Goal: Task Accomplishment & Management: Manage account settings

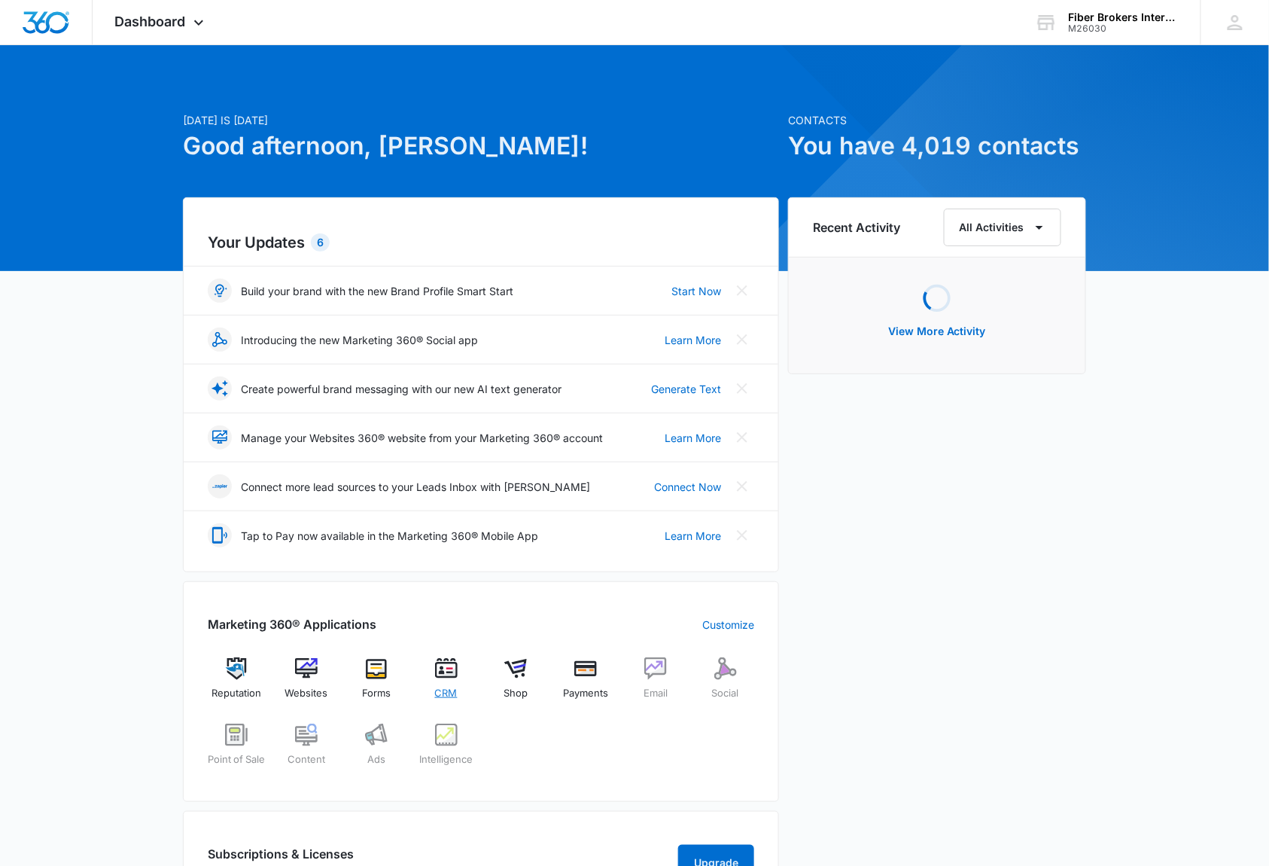
click at [444, 675] on img at bounding box center [446, 668] width 23 height 23
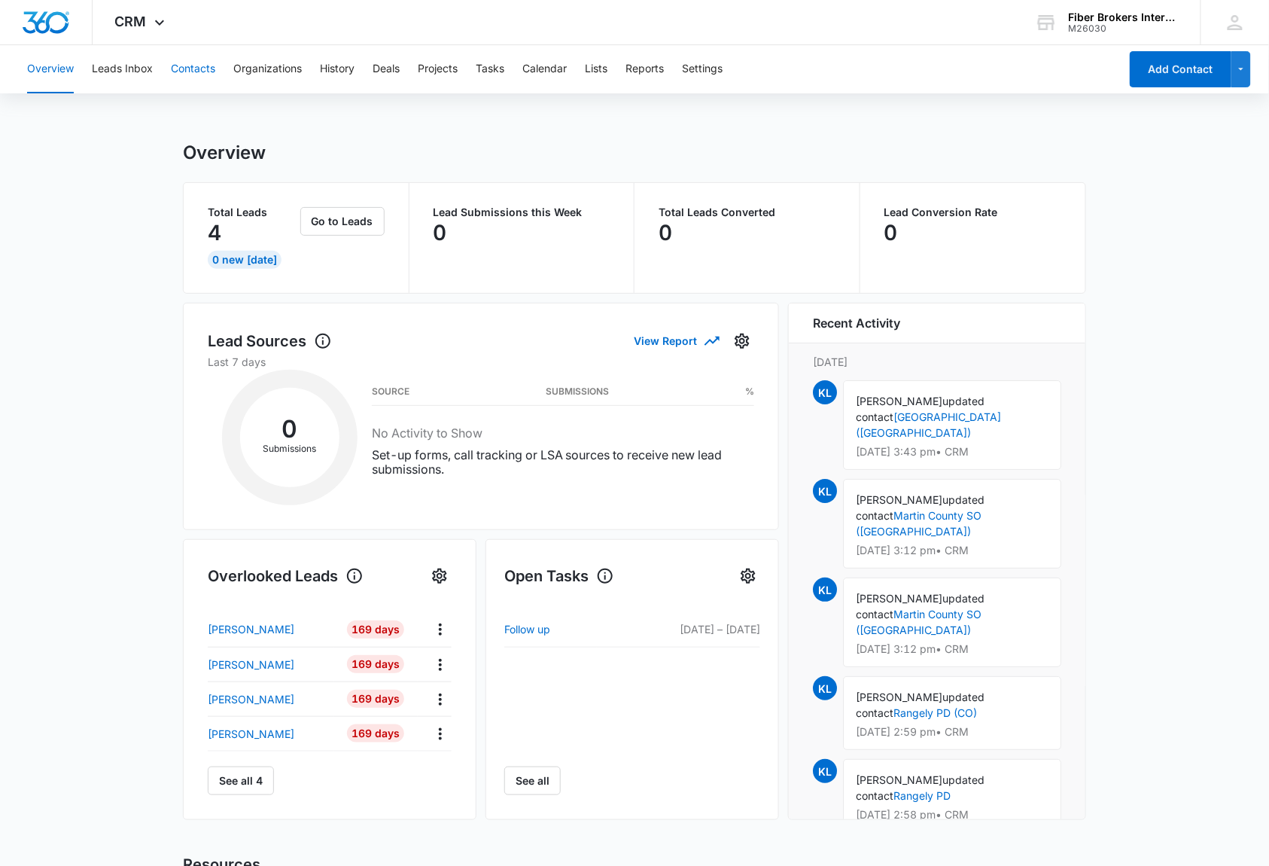
click at [197, 67] on button "Contacts" at bounding box center [193, 69] width 44 height 48
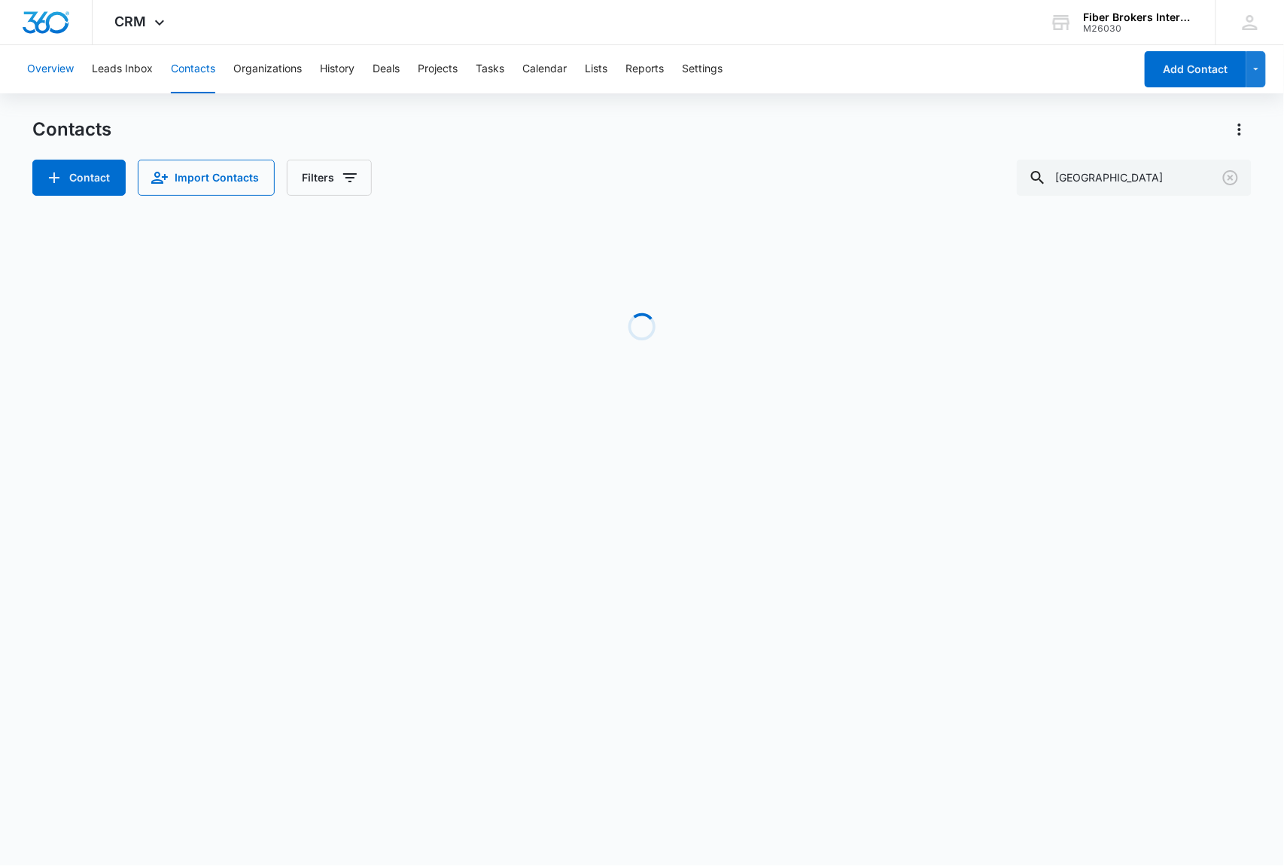
click at [37, 75] on button "Overview" at bounding box center [50, 69] width 47 height 48
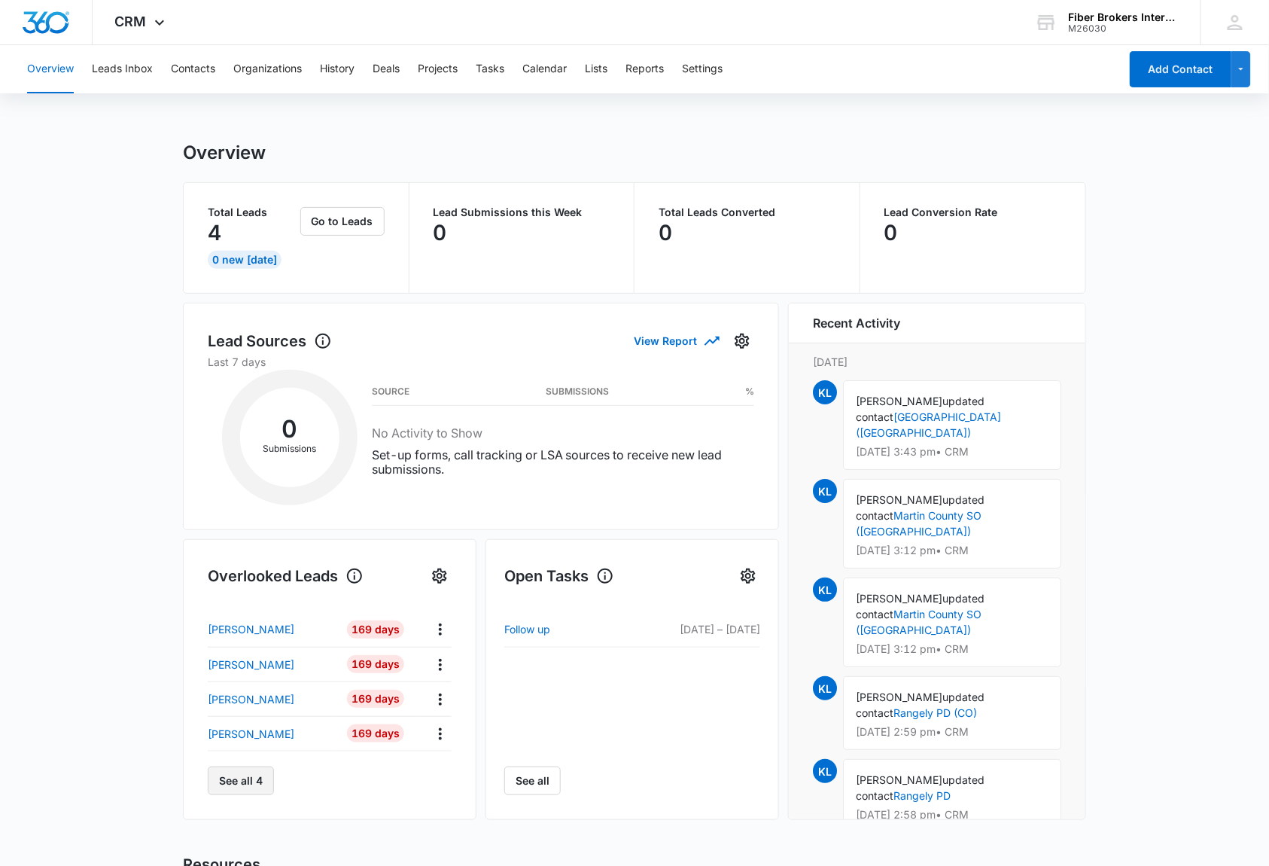
click at [241, 783] on button "See all 4" at bounding box center [241, 780] width 66 height 29
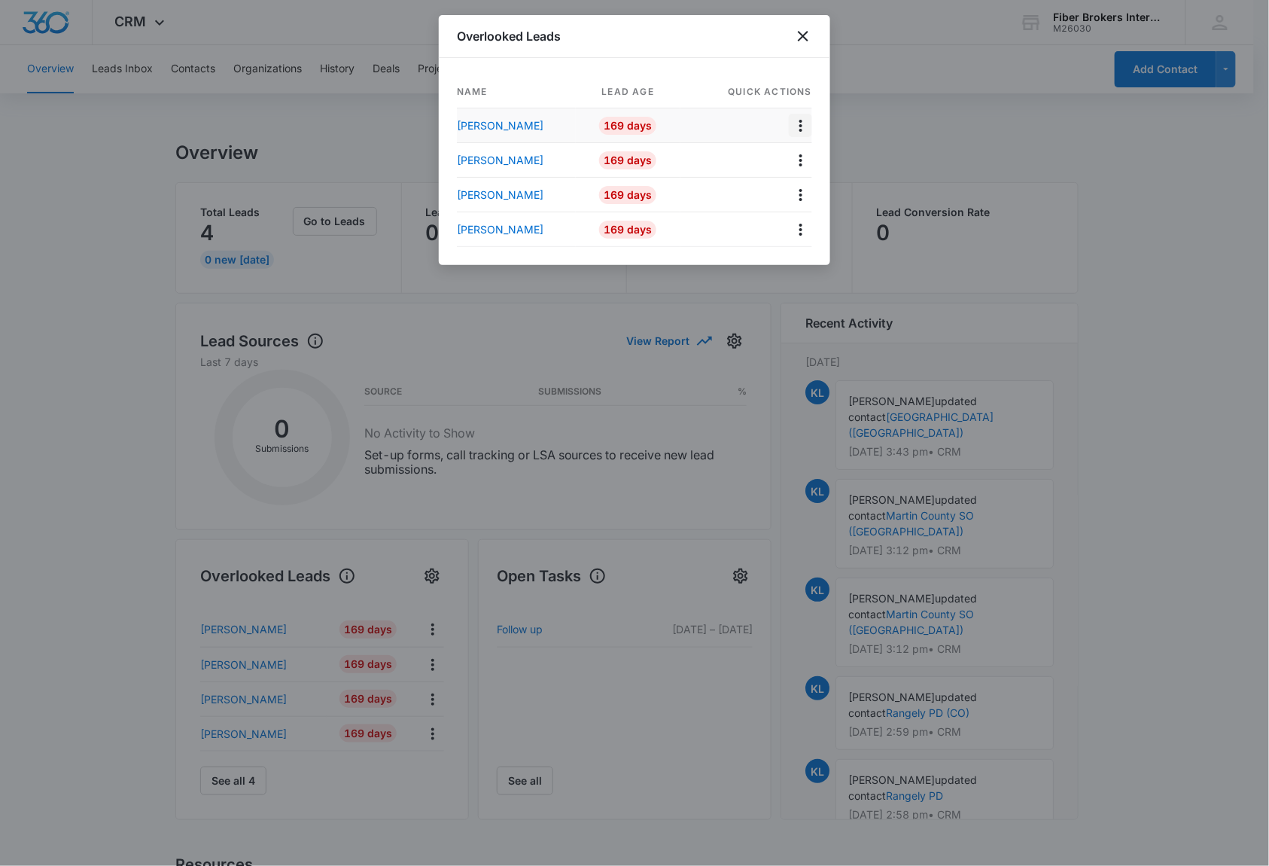
click at [799, 124] on icon "Actions" at bounding box center [801, 126] width 18 height 18
click at [498, 127] on p "[PERSON_NAME]" at bounding box center [500, 125] width 87 height 16
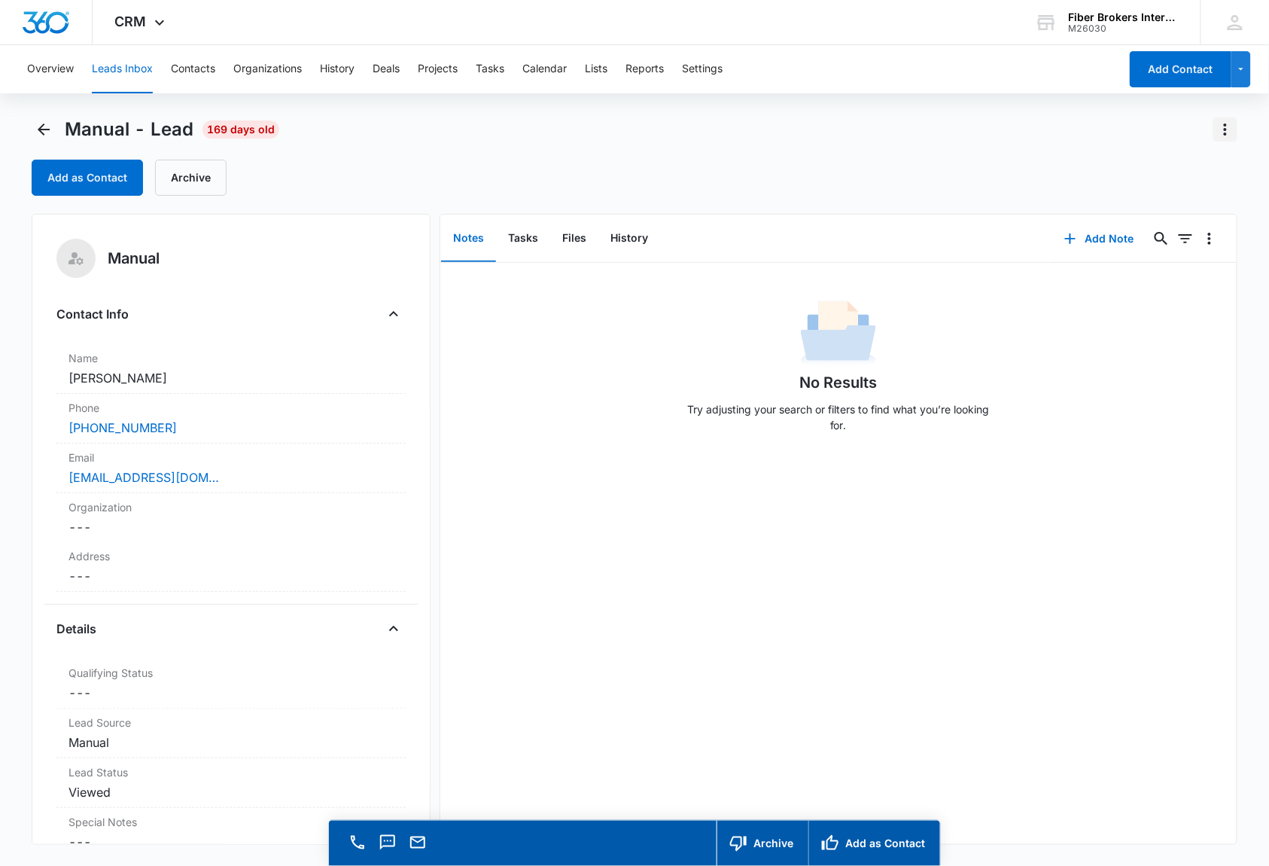
click at [1225, 132] on icon "Actions" at bounding box center [1225, 129] width 18 height 18
click at [1174, 193] on div "Delete" at bounding box center [1185, 194] width 32 height 11
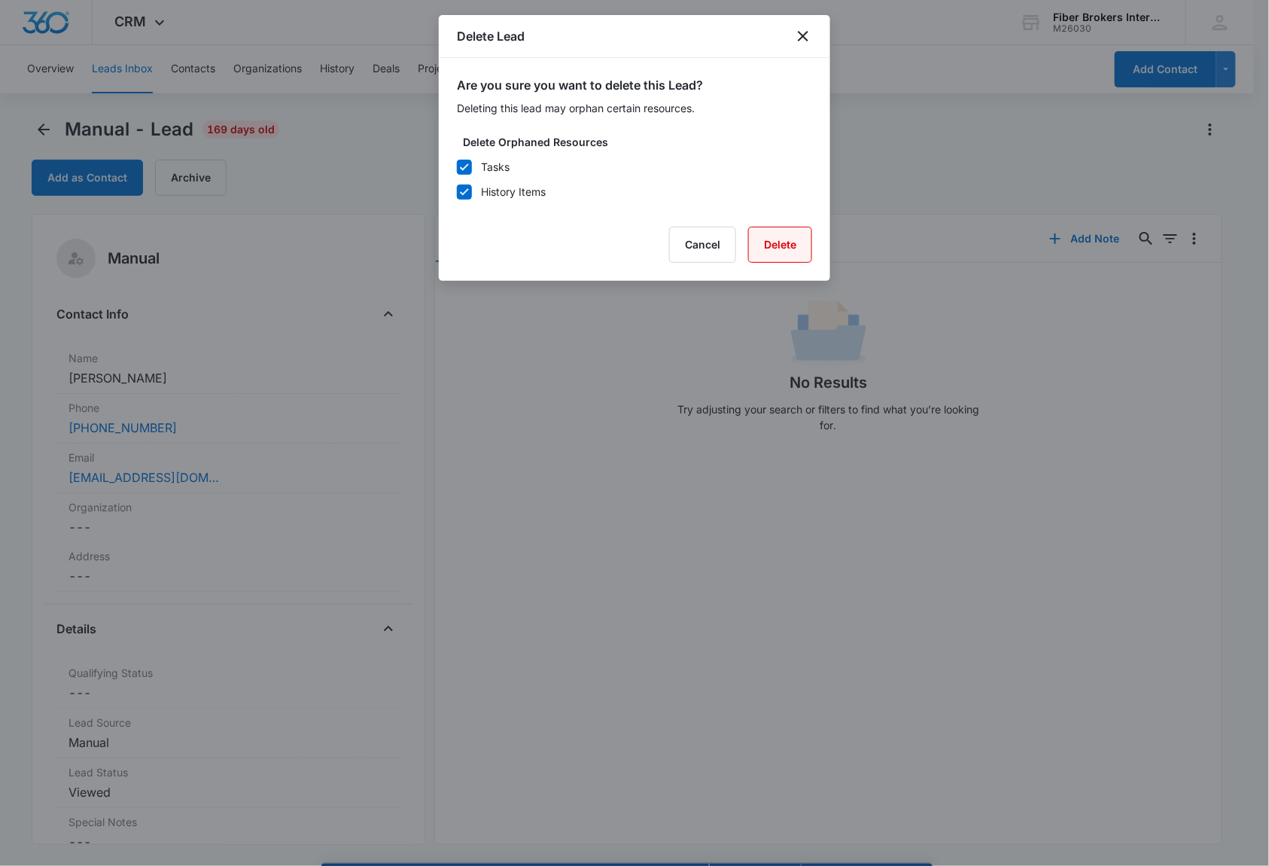
click at [792, 236] on button "Delete" at bounding box center [780, 245] width 64 height 36
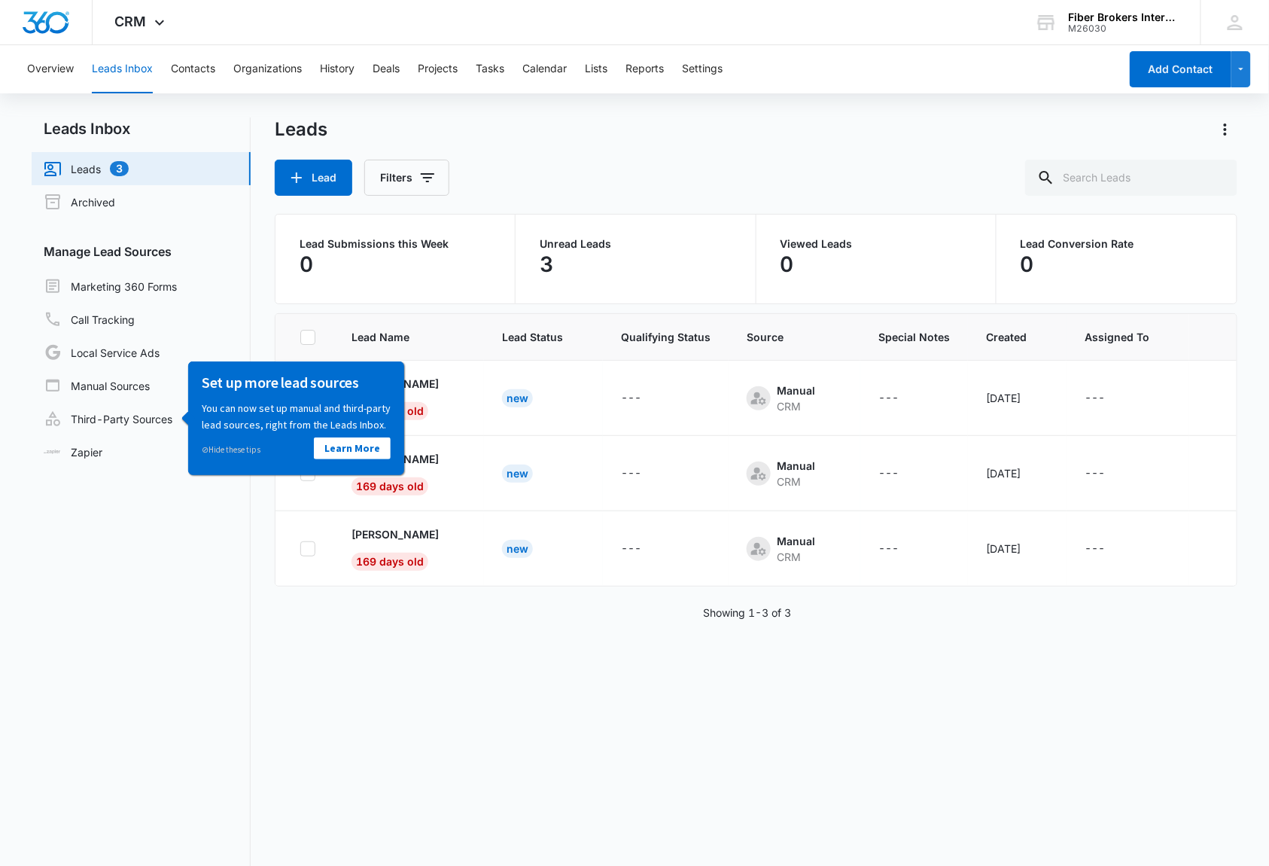
click at [208, 527] on nav "Leads Inbox Leads 3 Archived Manage Lead Sources Marketing 360 Forms Call Track…" at bounding box center [141, 531] width 219 height 828
click at [306, 543] on icon at bounding box center [308, 549] width 14 height 14
click at [300, 548] on input "checkbox" at bounding box center [300, 548] width 1 height 1
checkbox input "true"
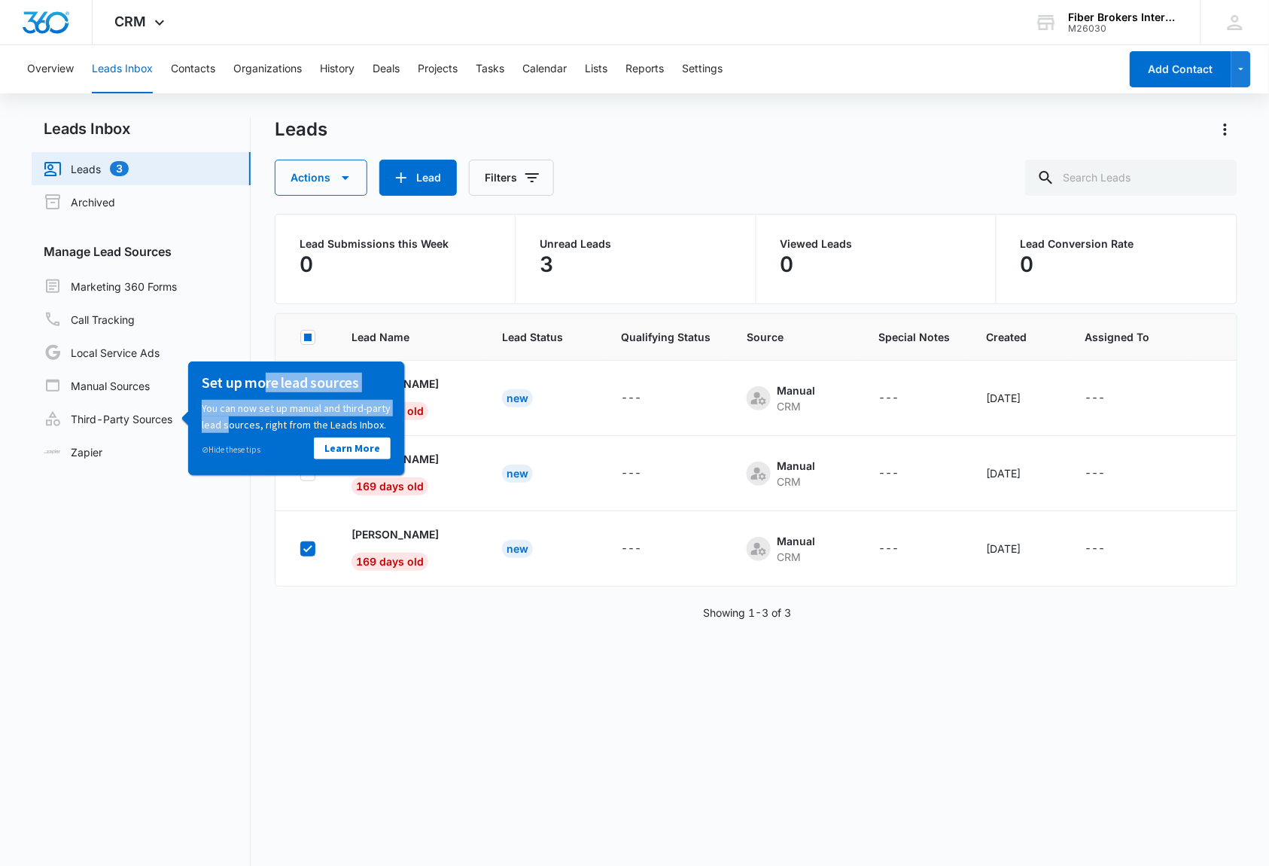
drag, startPoint x: 266, startPoint y: 379, endPoint x: 218, endPoint y: 423, distance: 65.5
click at [223, 420] on div "Set up more lead sources You can now set up manual and third-party lead sources…" at bounding box center [295, 417] width 189 height 90
click at [208, 433] on div "⊘ Hide these tips" at bounding box center [248, 447] width 95 height 29
click at [142, 562] on nav "Leads Inbox Leads 3 Archived Manage Lead Sources Marketing 360 Forms Call Track…" at bounding box center [141, 531] width 219 height 828
click at [1085, 545] on div "---" at bounding box center [1095, 549] width 20 height 18
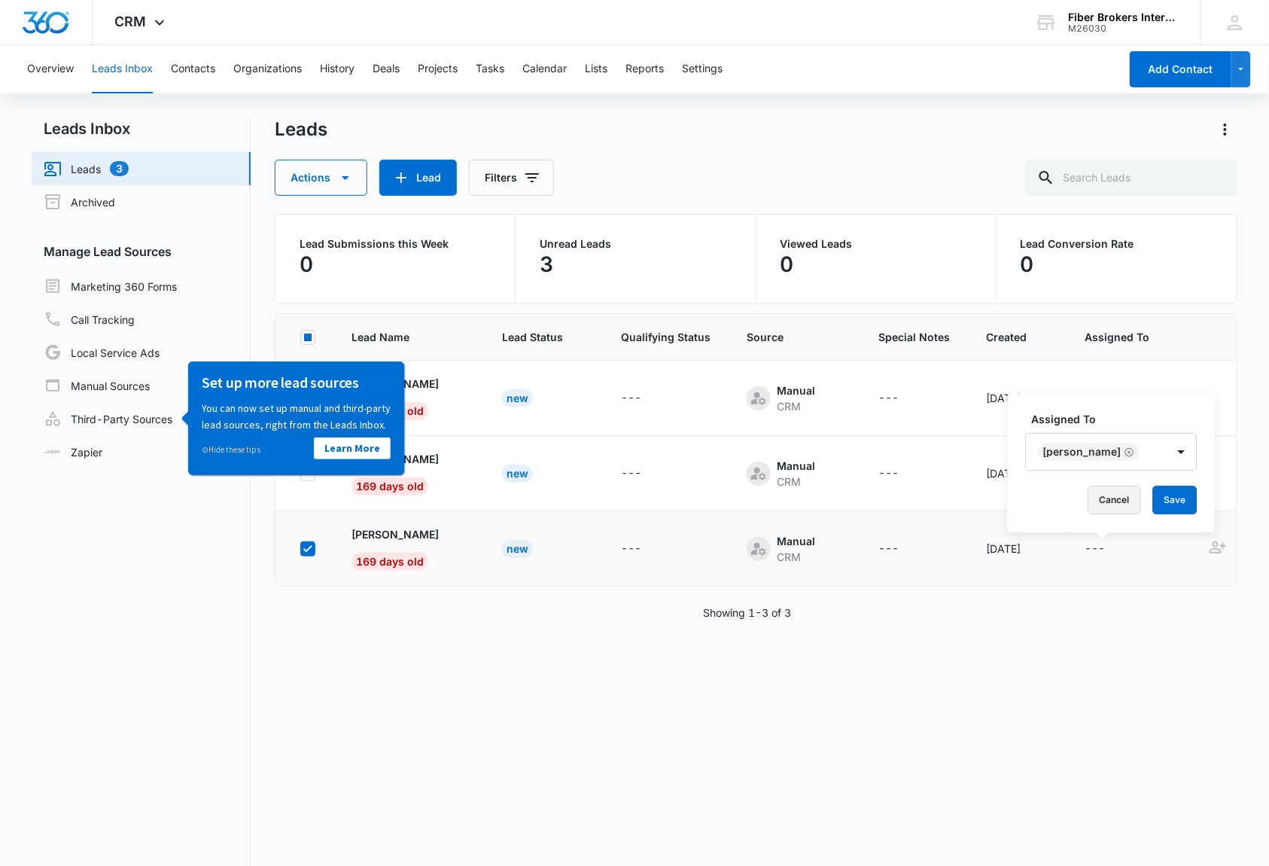
click at [1088, 491] on button "Cancel" at bounding box center [1114, 499] width 53 height 29
click at [319, 173] on button "Actions" at bounding box center [321, 178] width 93 height 36
click at [311, 291] on div "Delete" at bounding box center [333, 293] width 78 height 11
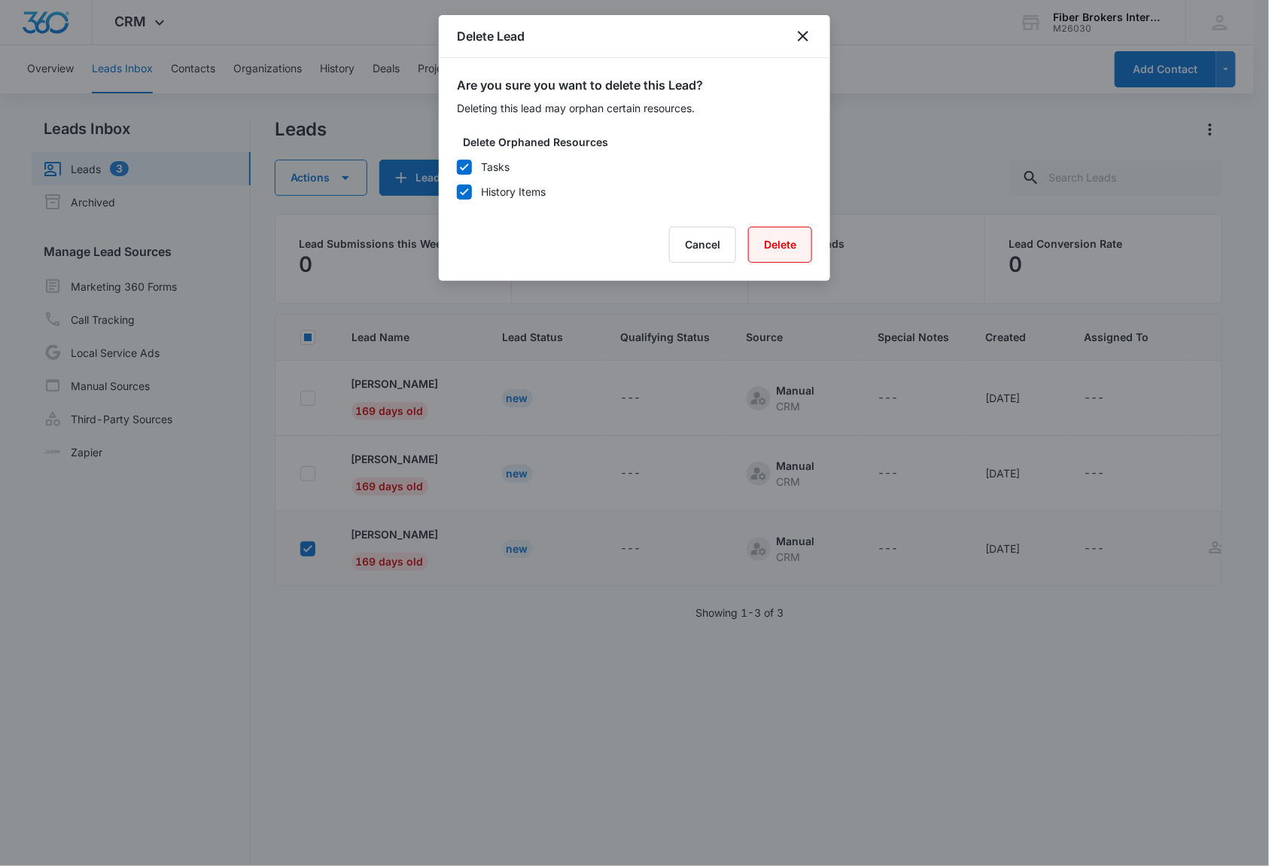
click at [801, 245] on button "Delete" at bounding box center [780, 245] width 64 height 36
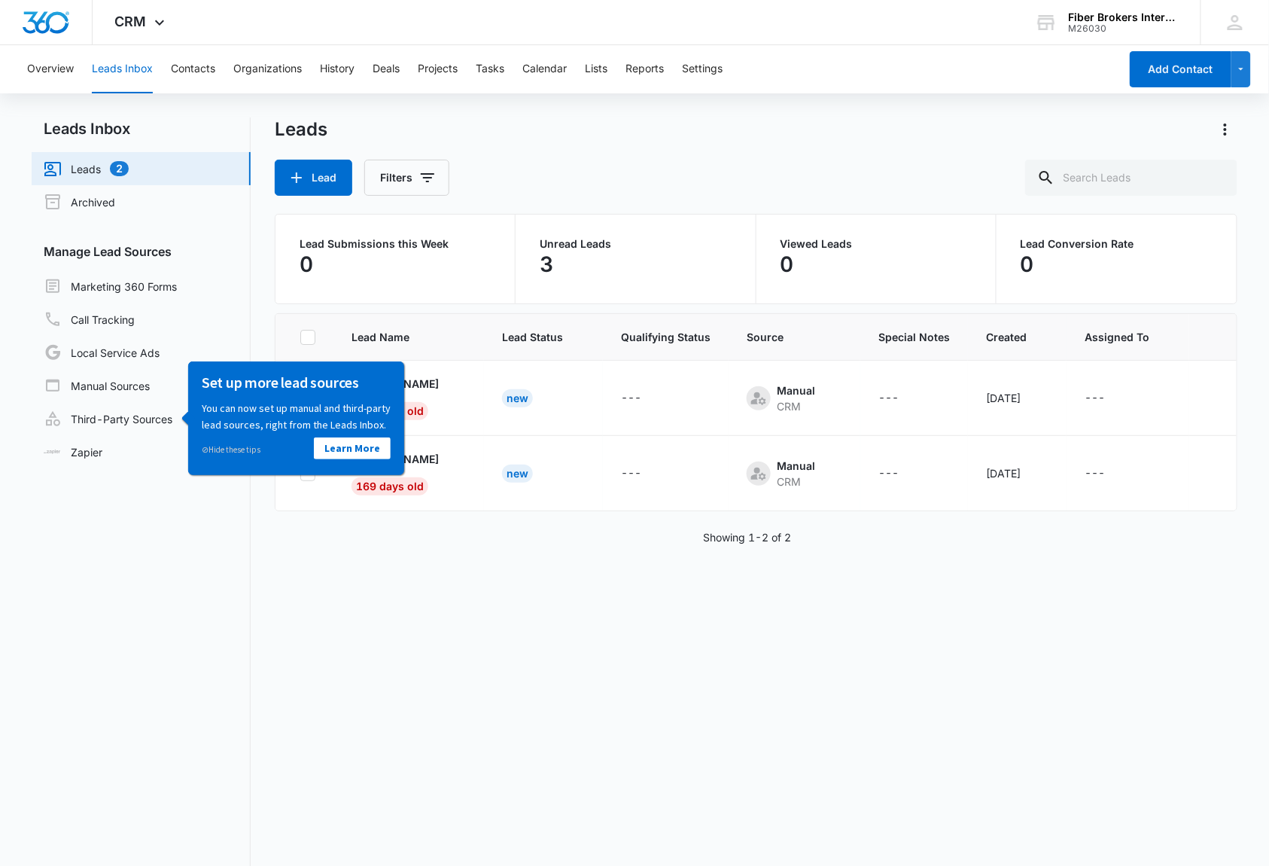
click at [302, 339] on icon at bounding box center [308, 337] width 14 height 14
click at [300, 337] on input "checkbox" at bounding box center [300, 336] width 1 height 1
checkbox input "true"
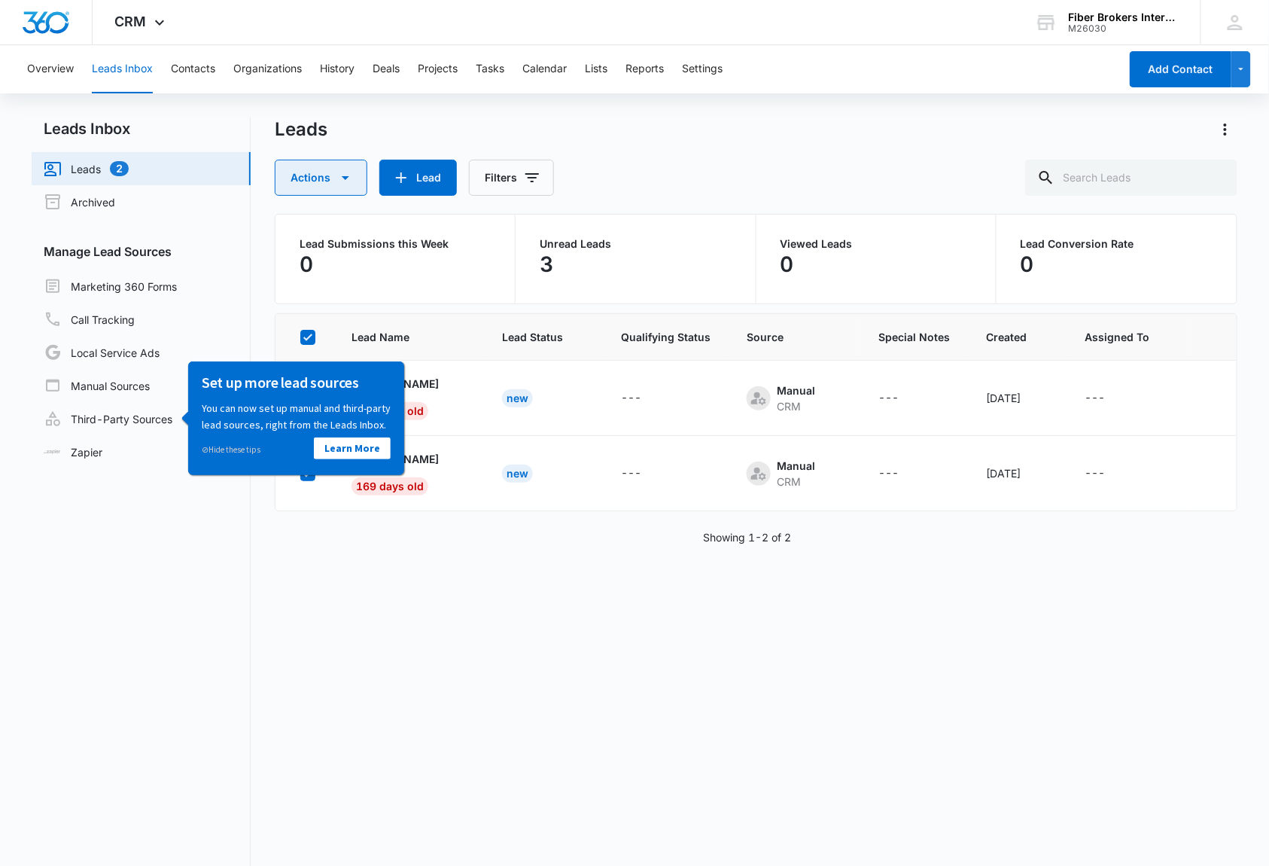
click at [342, 184] on icon "button" at bounding box center [345, 178] width 18 height 18
click at [307, 295] on div "Delete" at bounding box center [333, 293] width 78 height 11
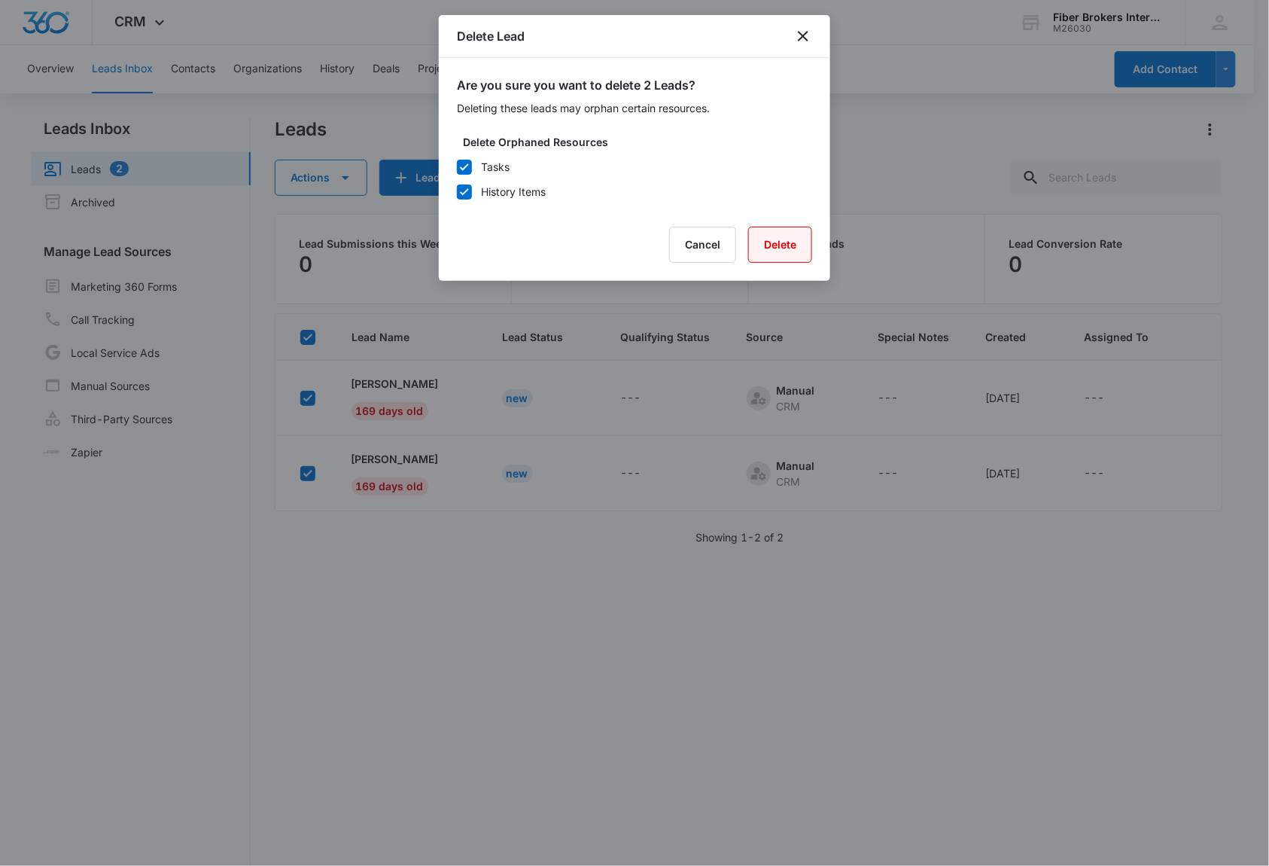
click at [757, 233] on button "Delete" at bounding box center [780, 245] width 64 height 36
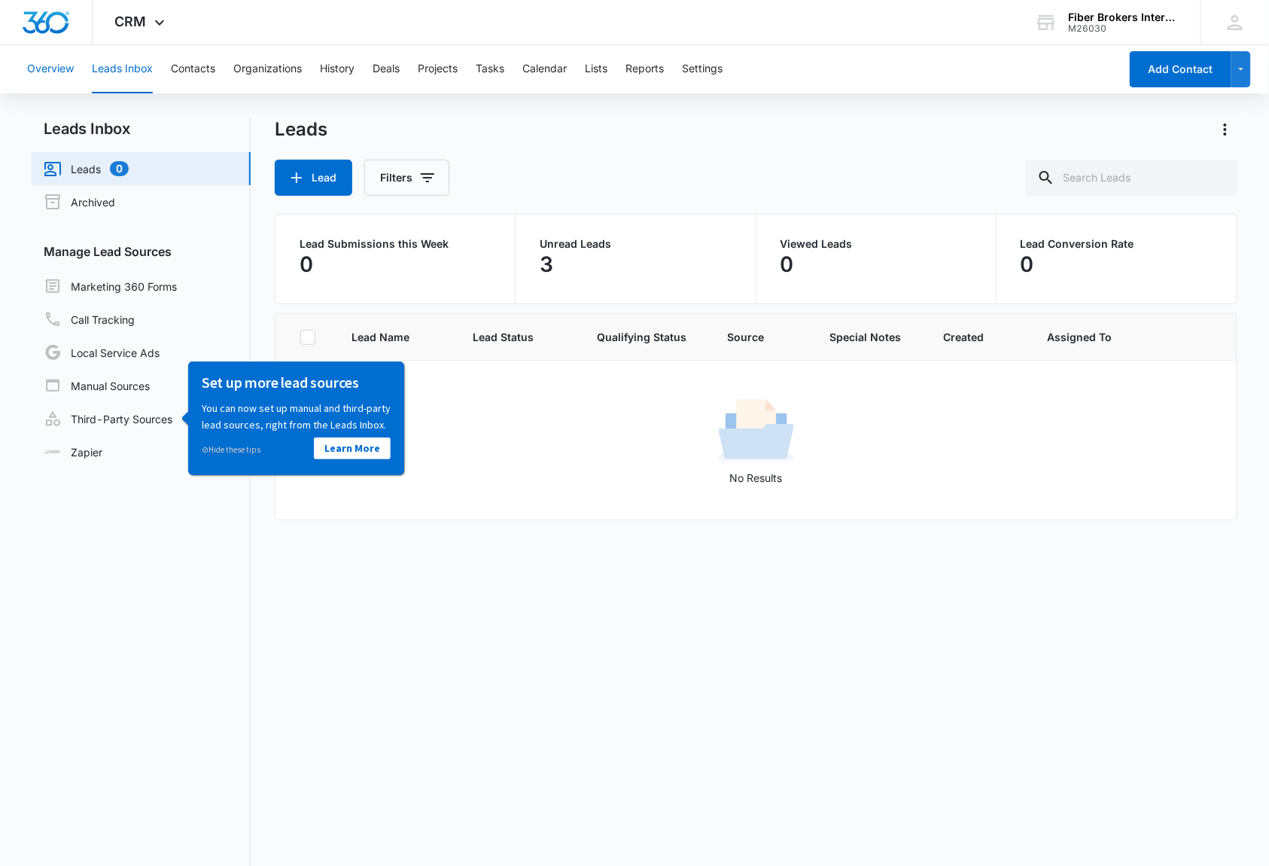
drag, startPoint x: 44, startPoint y: 68, endPoint x: 91, endPoint y: 39, distance: 55.4
click at [44, 68] on button "Overview" at bounding box center [50, 69] width 47 height 48
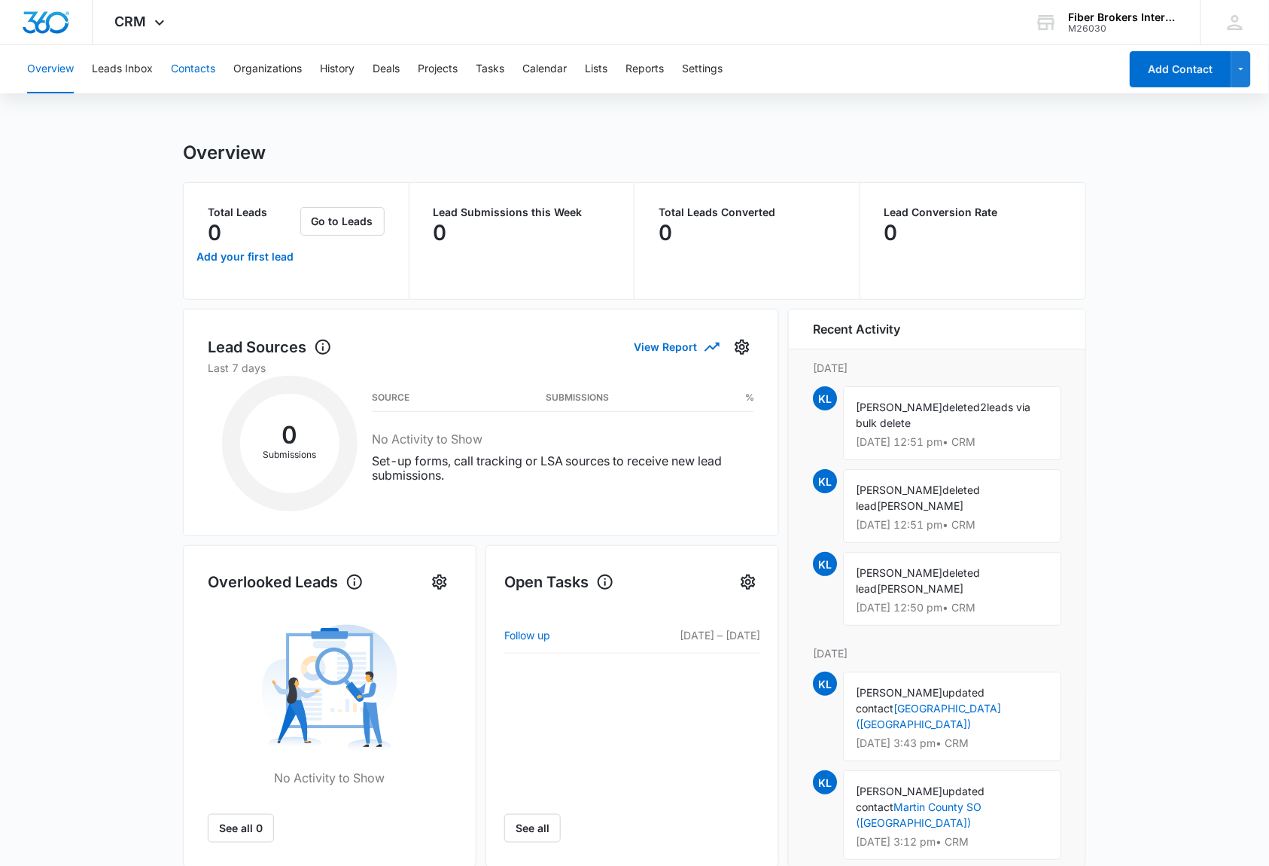
click at [178, 71] on button "Contacts" at bounding box center [193, 69] width 44 height 48
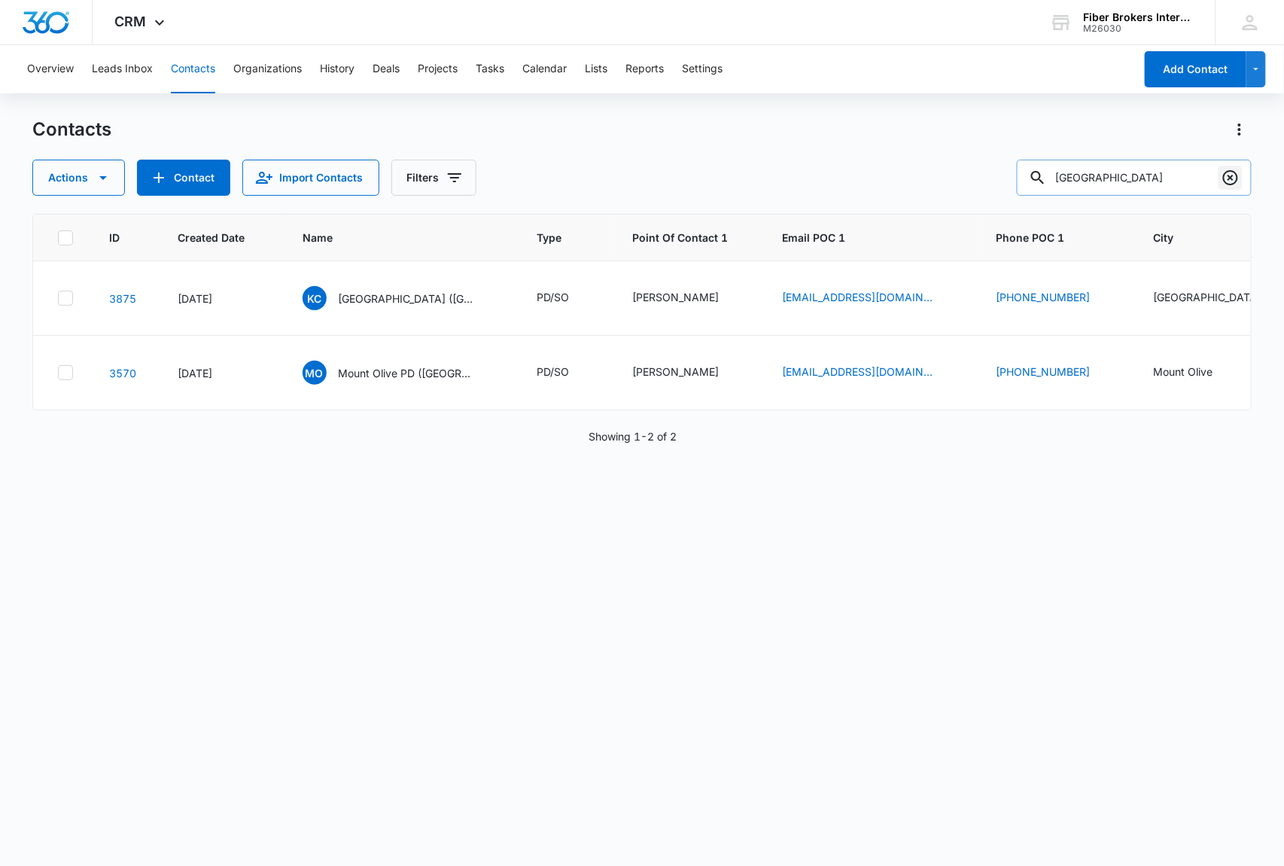
click at [1226, 178] on icon "Clear" at bounding box center [1231, 178] width 18 height 18
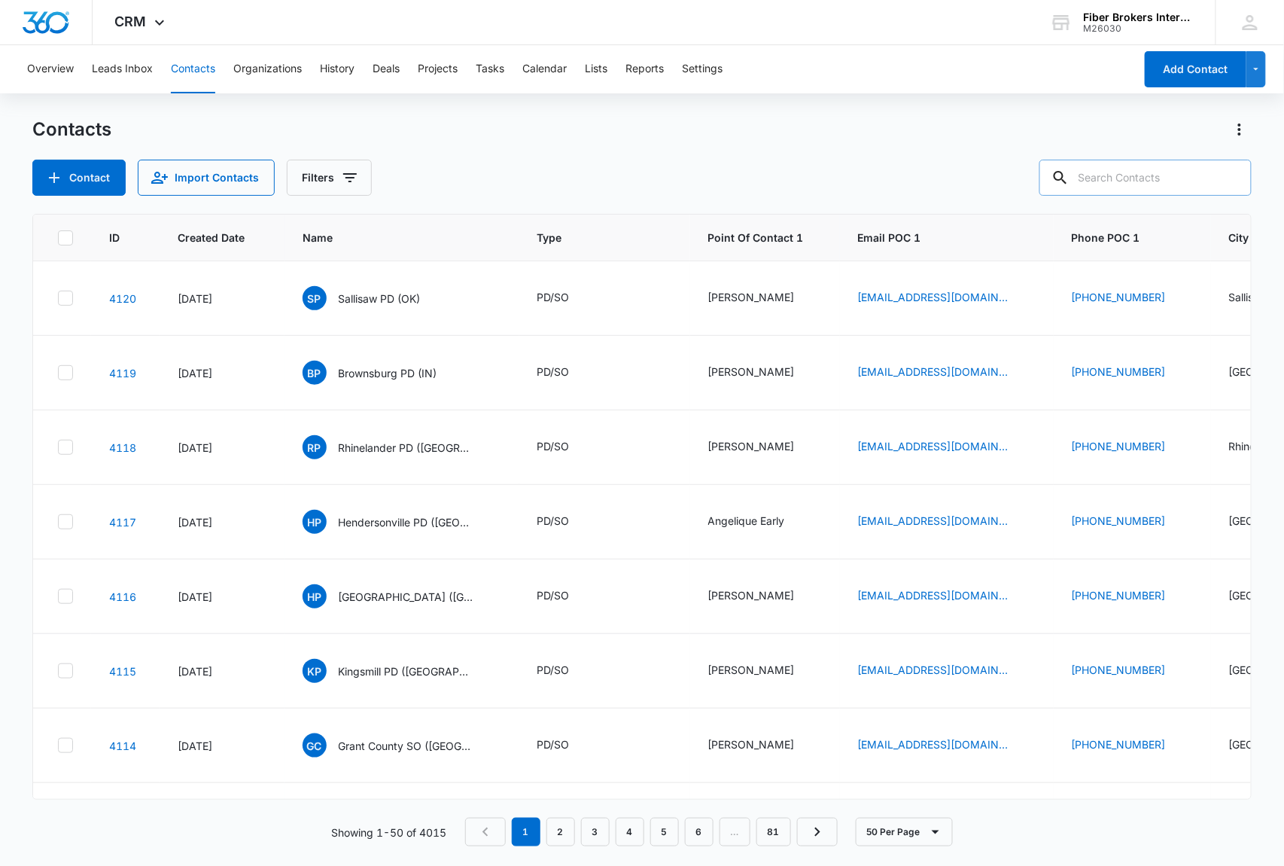
click at [849, 56] on div "Overview Leads Inbox Contacts Organizations History Deals Projects Tasks Calend…" at bounding box center [576, 69] width 1116 height 48
